Goal: Information Seeking & Learning: Learn about a topic

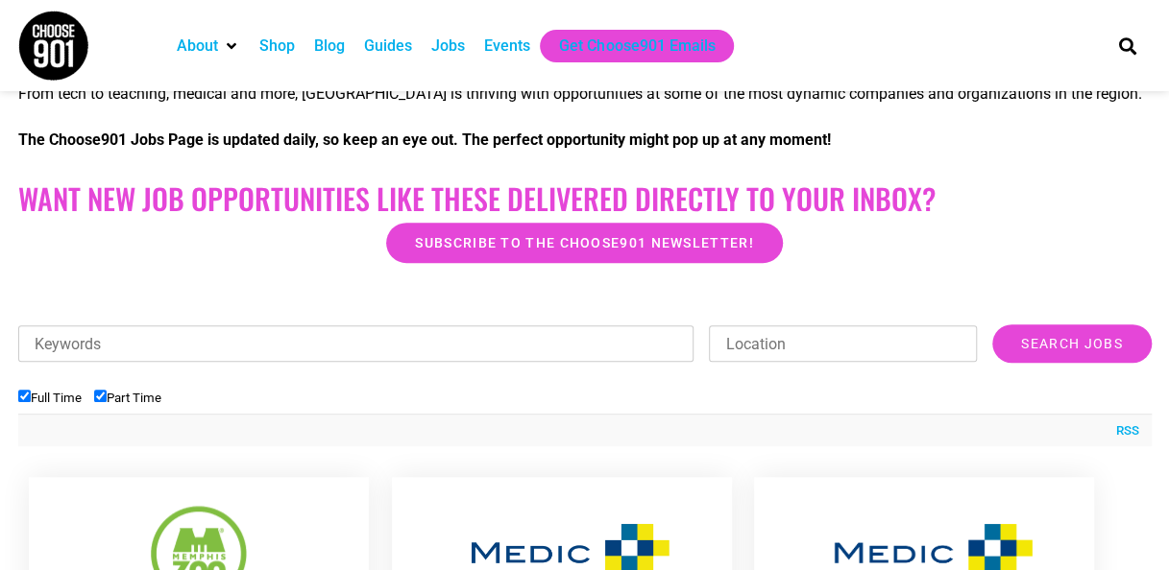
scroll to position [446, 0]
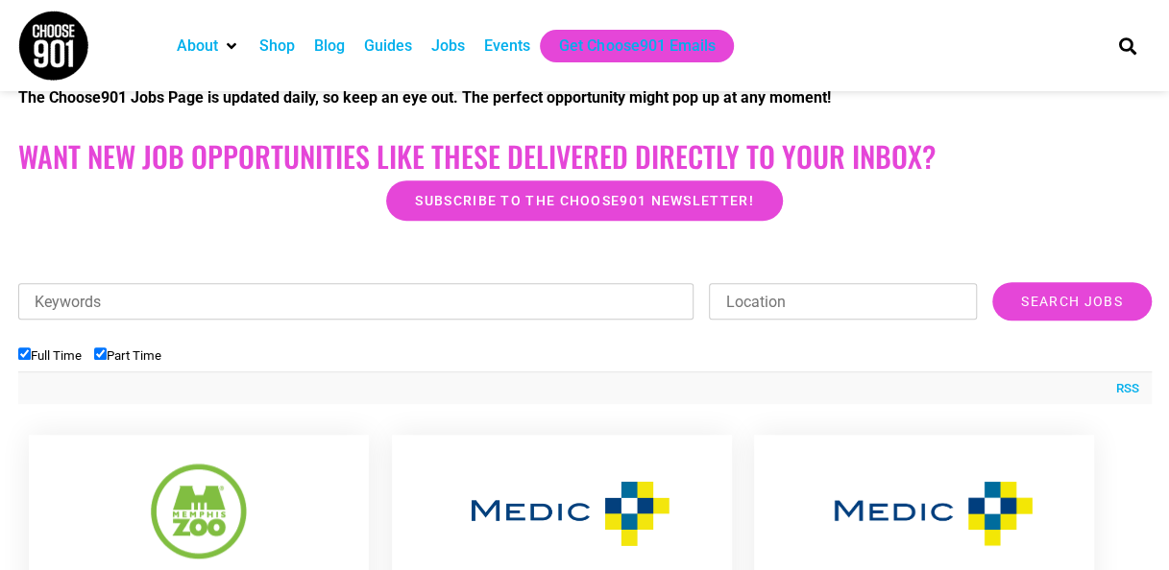
click at [103, 351] on input "Part Time" at bounding box center [100, 354] width 12 height 12
checkbox input "false"
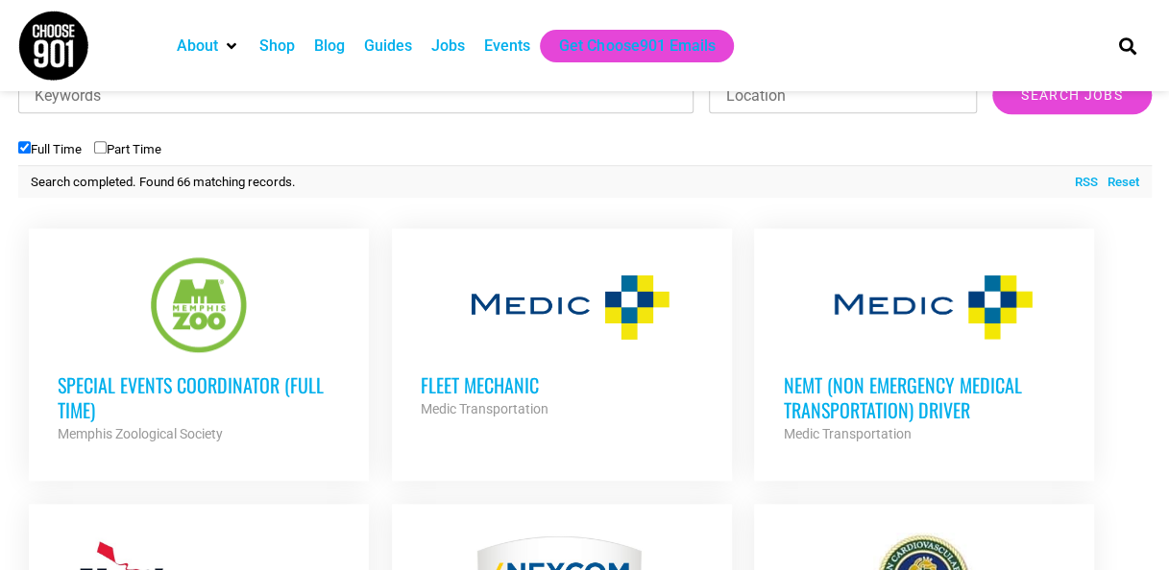
scroll to position [643, 0]
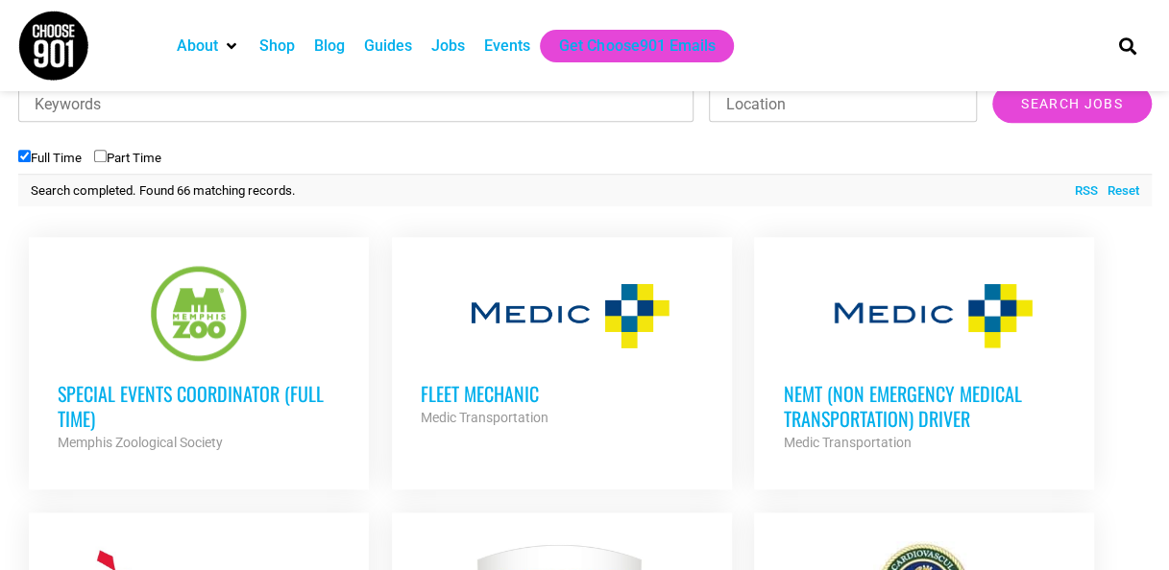
click at [251, 400] on h3 "Special Events Coordinator (Full Time)" at bounding box center [199, 406] width 282 height 50
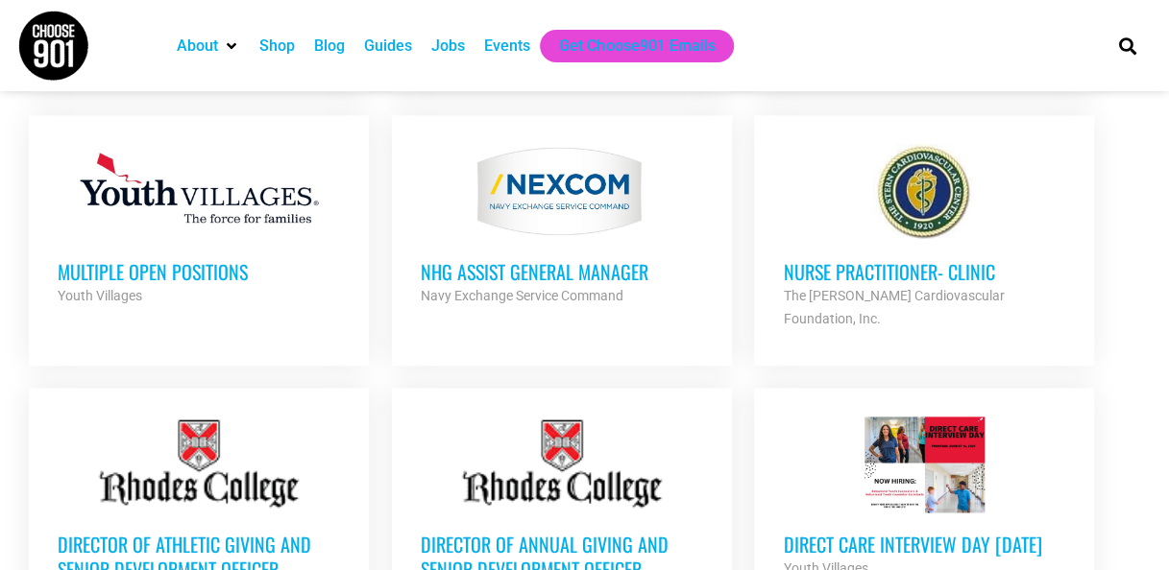
scroll to position [1045, 0]
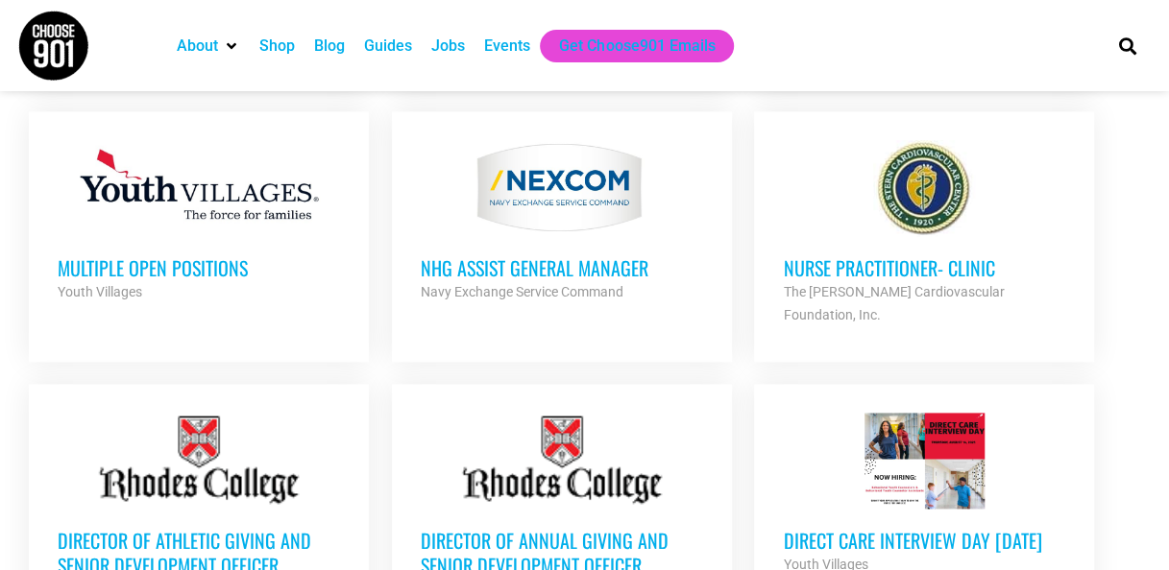
click at [213, 269] on h3 "Multiple Open Positions" at bounding box center [199, 267] width 282 height 25
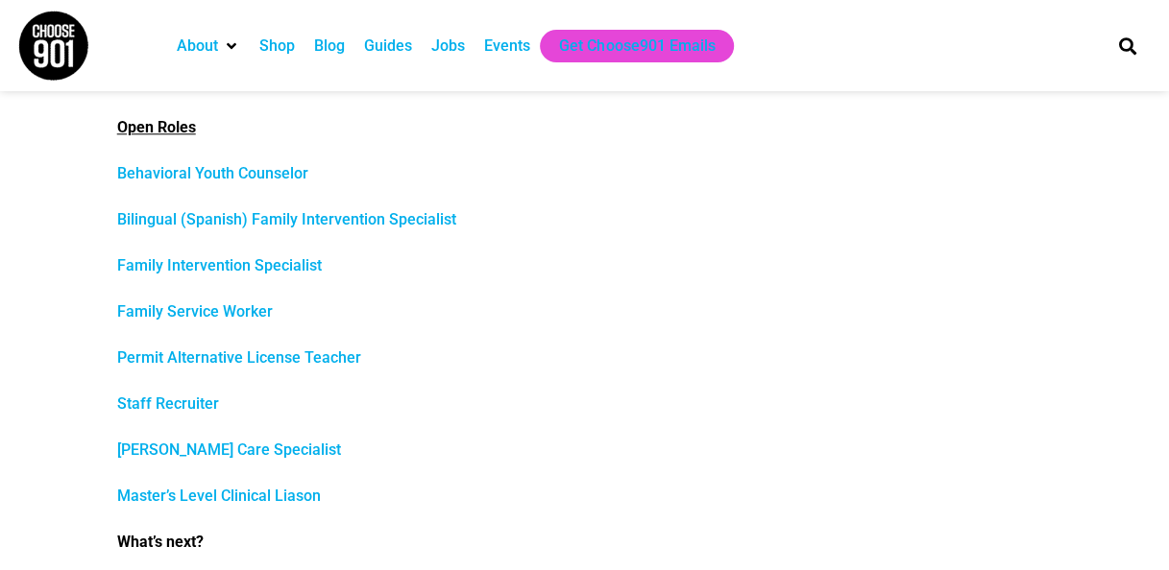
scroll to position [928, 0]
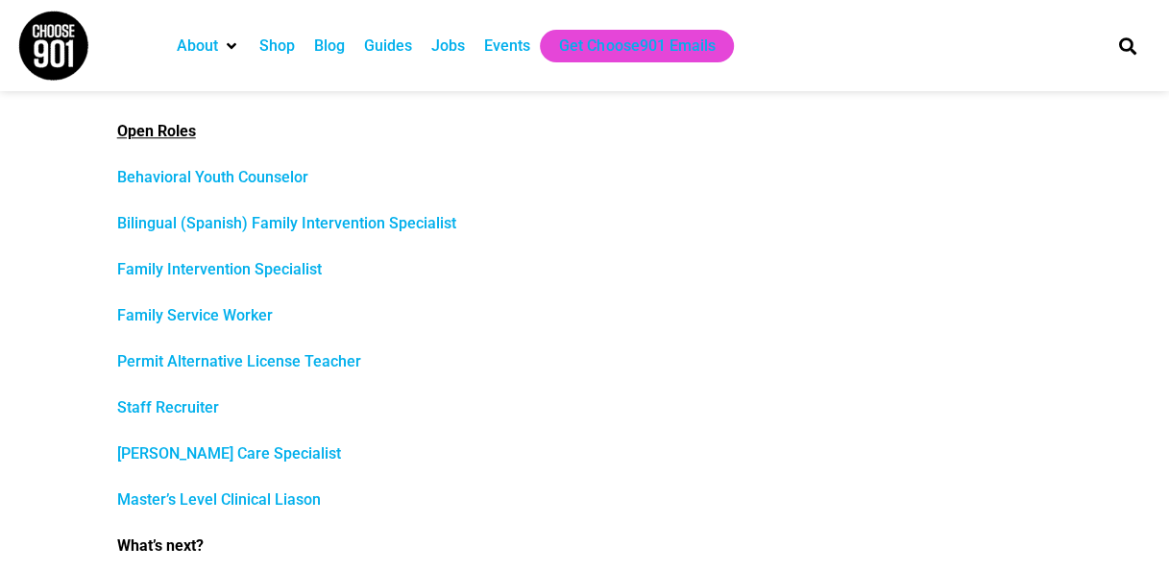
click at [213, 178] on link "Behavioral Youth Counselor" at bounding box center [212, 177] width 191 height 18
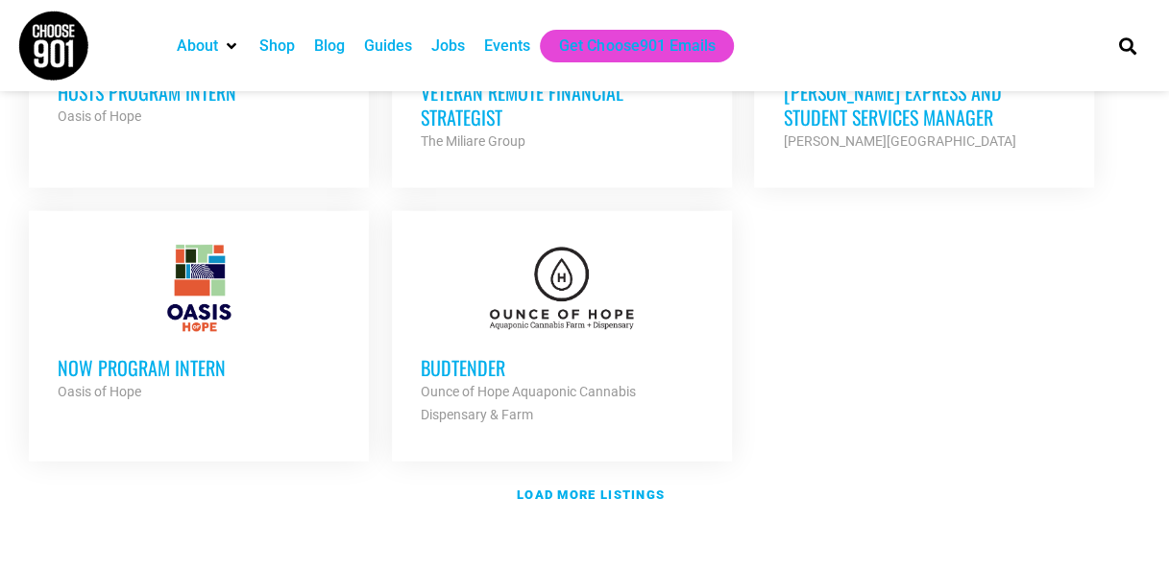
scroll to position [2290, 0]
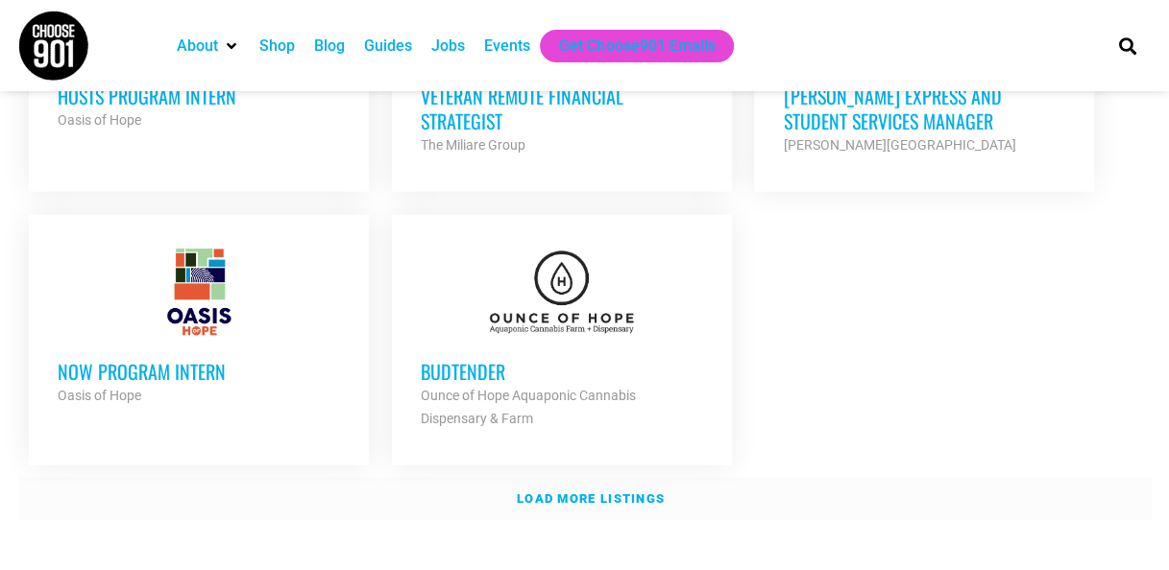
click at [574, 492] on strong "Load more listings" at bounding box center [591, 499] width 148 height 14
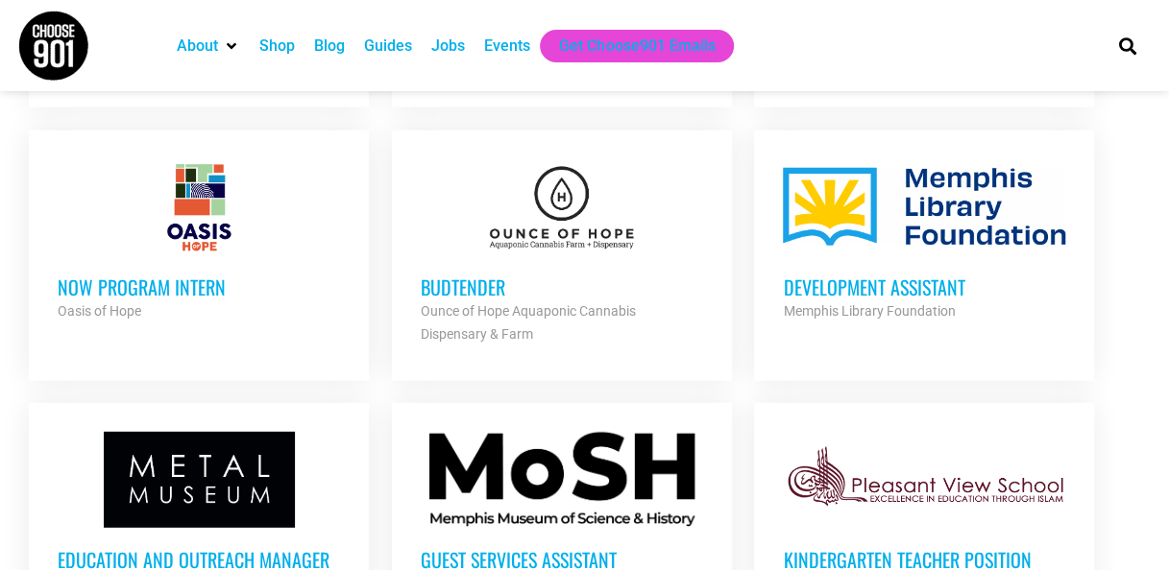
scroll to position [2363, 0]
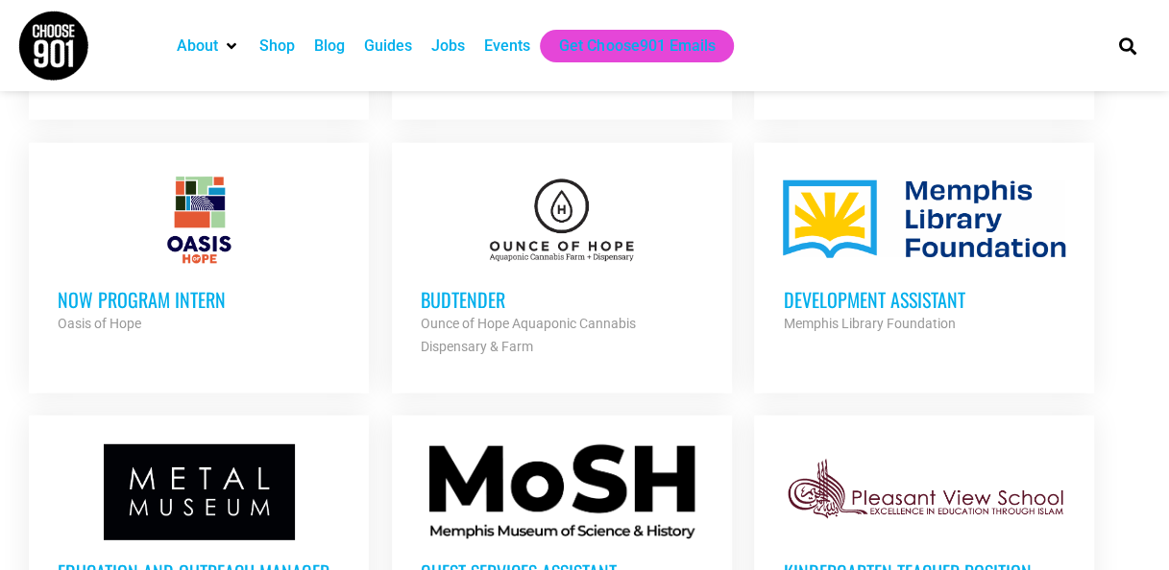
click at [905, 287] on h3 "Development Assistant" at bounding box center [924, 299] width 282 height 25
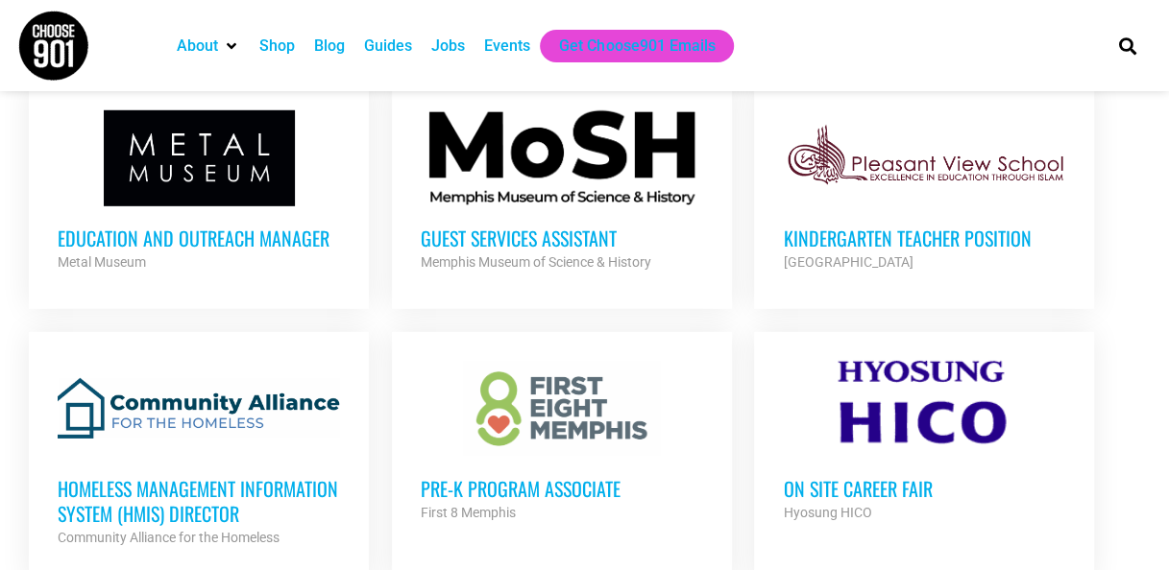
scroll to position [2704, 0]
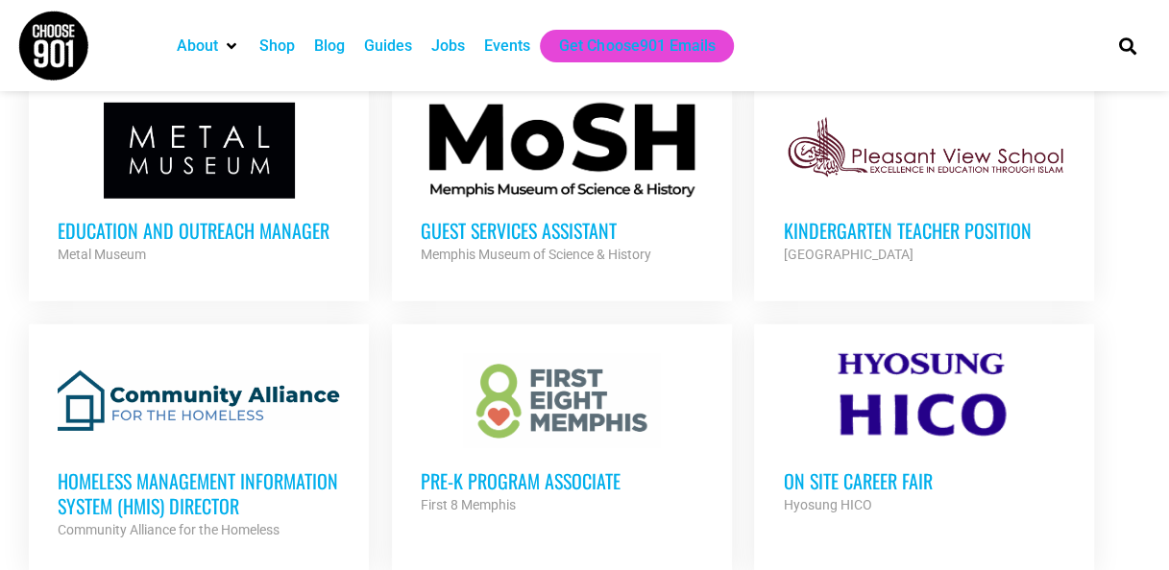
click at [567, 218] on h3 "Guest Services Assistant" at bounding box center [562, 230] width 282 height 25
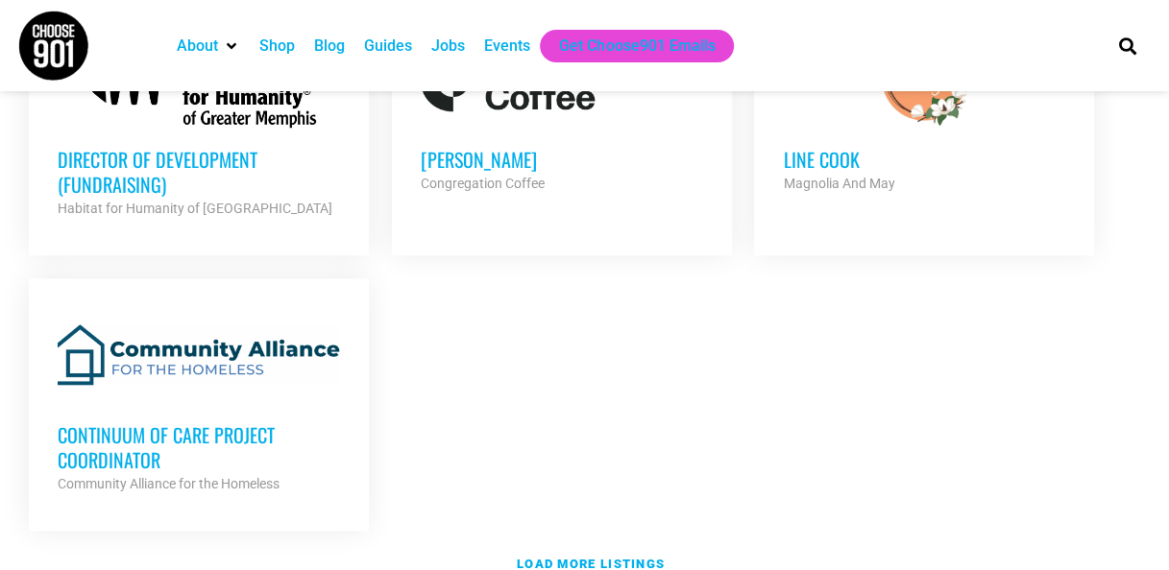
scroll to position [4174, 0]
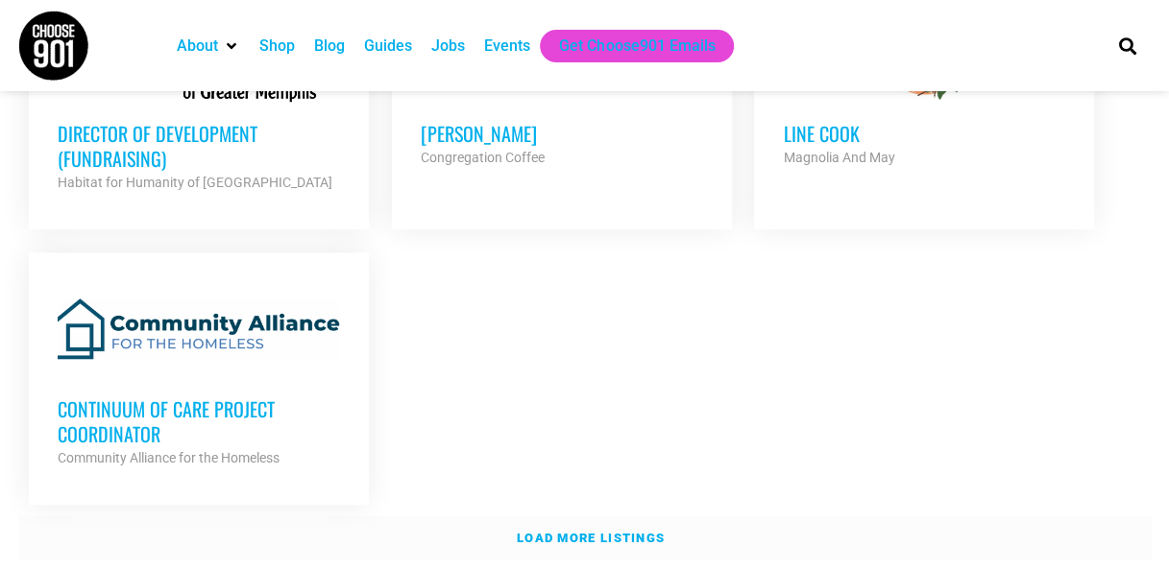
click at [623, 531] on strong "Load more listings" at bounding box center [591, 538] width 148 height 14
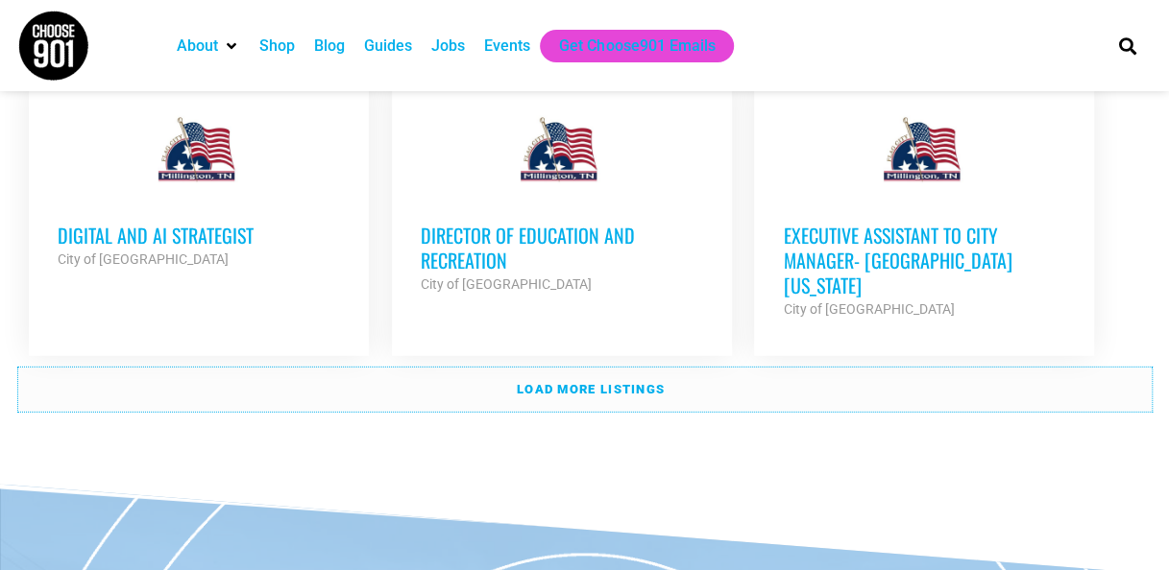
scroll to position [6098, 0]
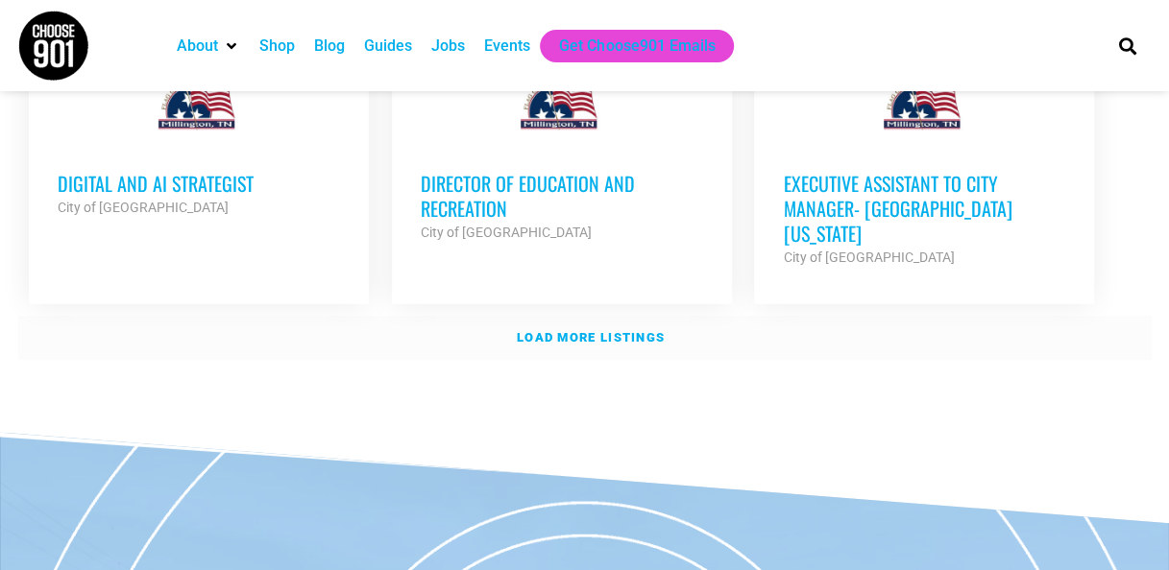
click at [645, 330] on strong "Load more listings" at bounding box center [591, 337] width 148 height 14
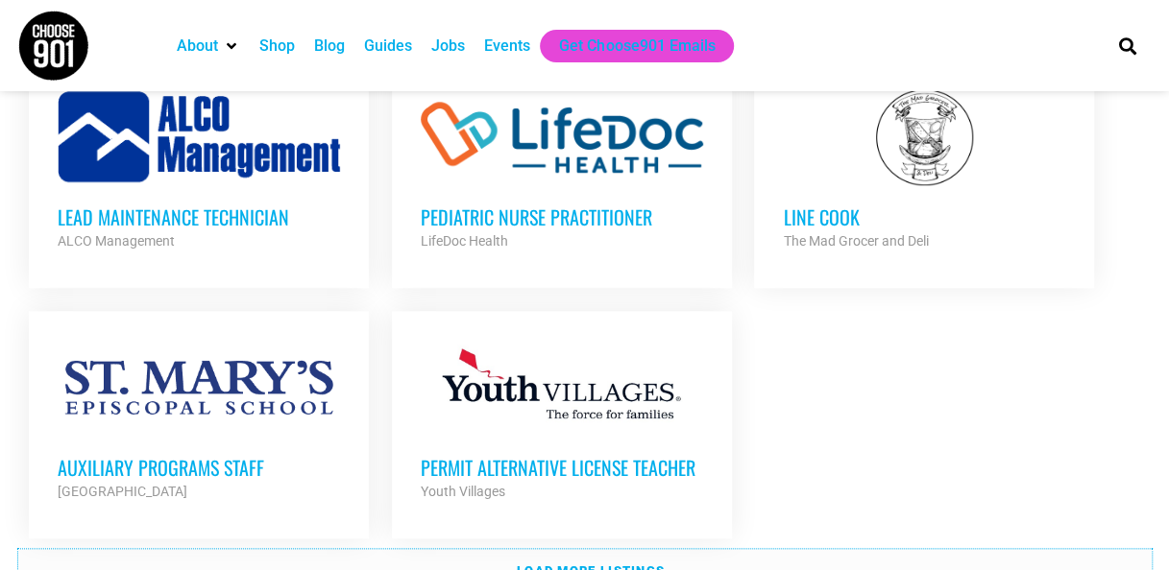
scroll to position [7758, 0]
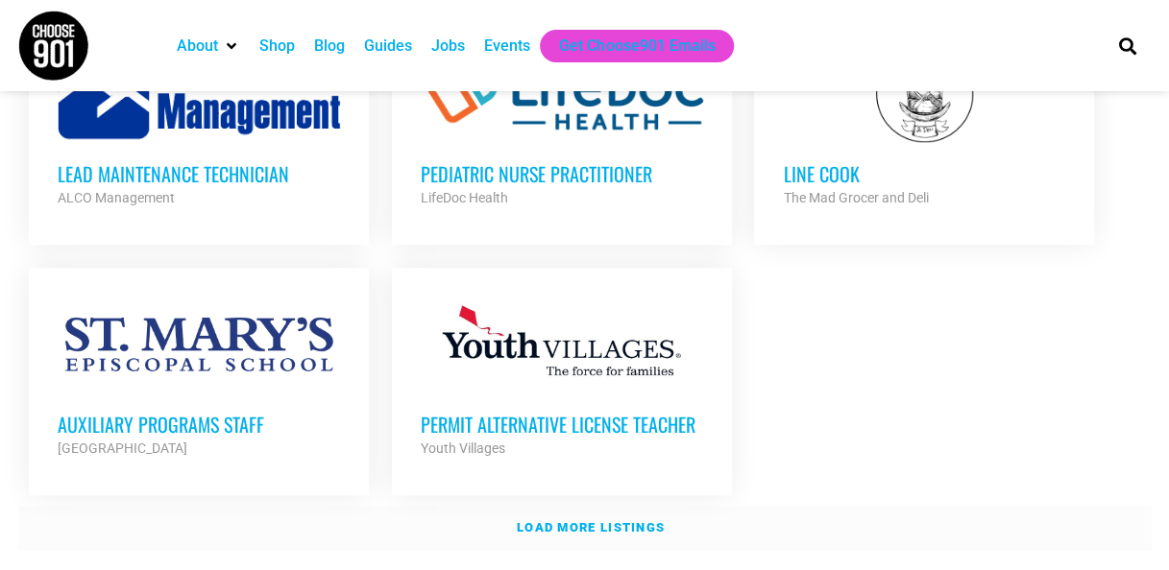
click at [633, 521] on strong "Load more listings" at bounding box center [591, 528] width 148 height 14
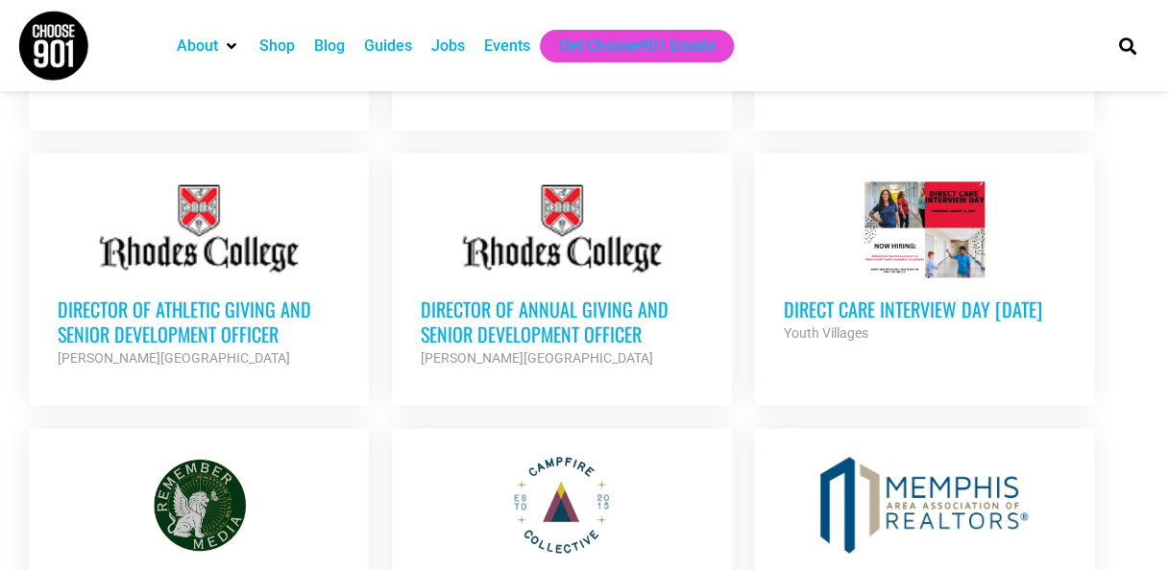
scroll to position [0, 0]
